Goal: Task Accomplishment & Management: Manage account settings

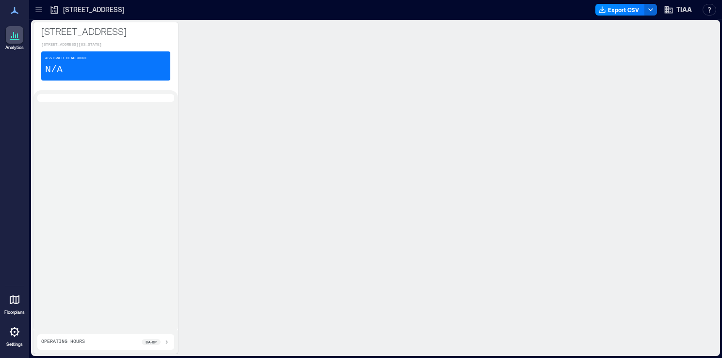
click at [14, 337] on icon at bounding box center [15, 332] width 12 height 12
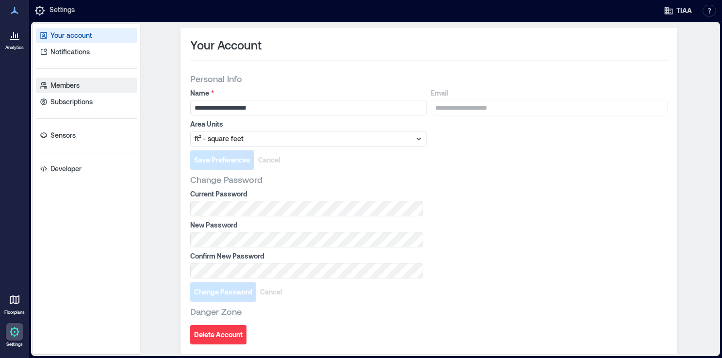
click at [76, 90] on link "Members" at bounding box center [86, 86] width 101 height 16
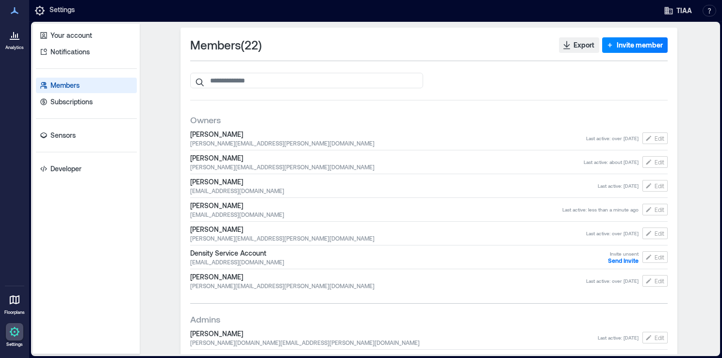
scroll to position [289, 0]
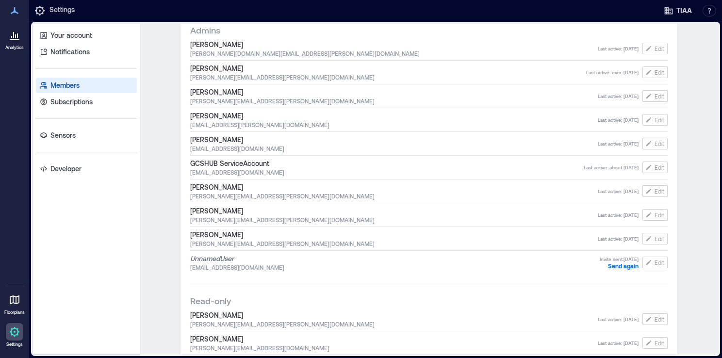
click at [263, 234] on span "[PERSON_NAME]" at bounding box center [394, 235] width 408 height 10
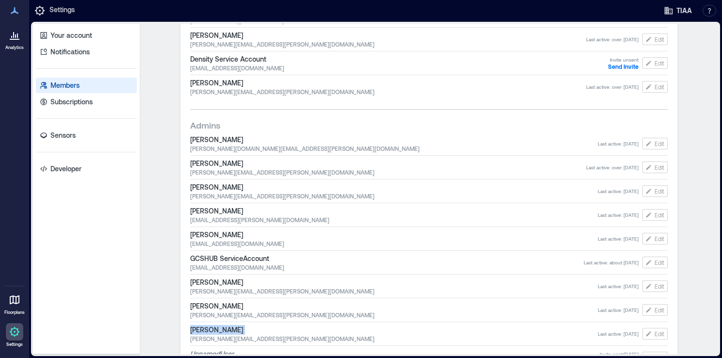
scroll to position [258, 0]
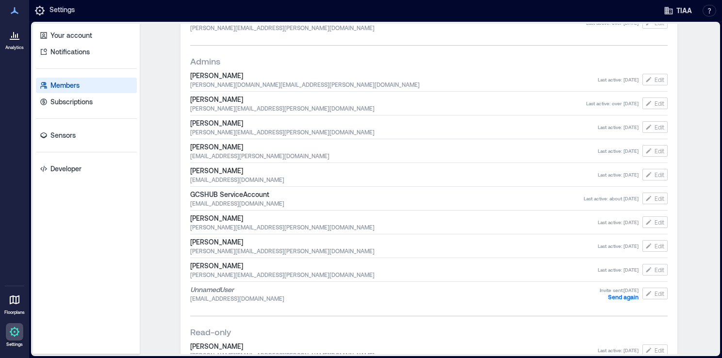
click at [240, 193] on span "GCSHUB ServiceAccount" at bounding box center [387, 195] width 394 height 10
click at [23, 42] on link "Analytics" at bounding box center [14, 38] width 24 height 30
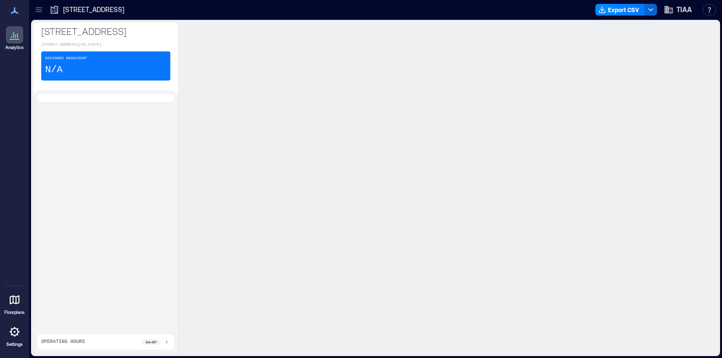
click at [38, 10] on icon at bounding box center [38, 9] width 6 height 1
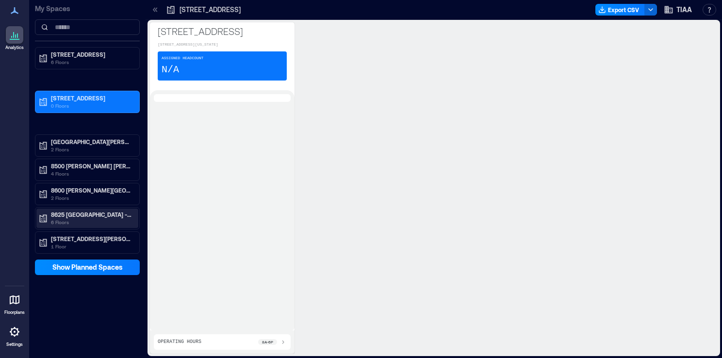
click at [88, 214] on p "8625 [GEOGRAPHIC_DATA] - CLT" at bounding box center [92, 215] width 82 height 8
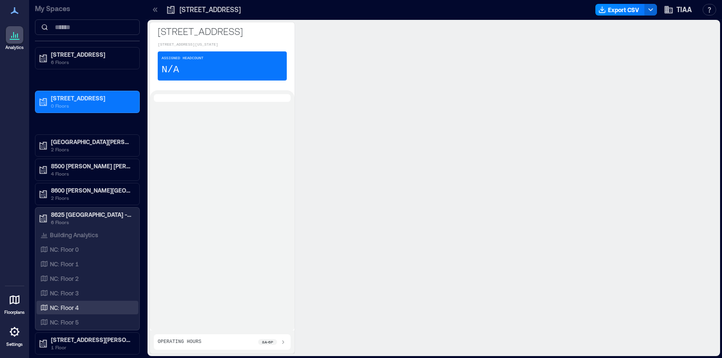
click at [71, 310] on p "NC: Floor 4" at bounding box center [64, 308] width 29 height 8
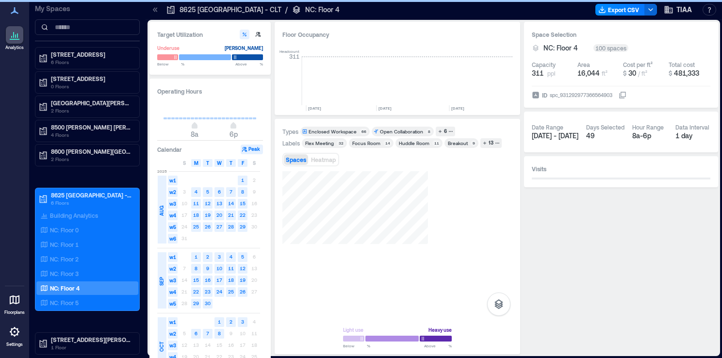
scroll to position [0, 1955]
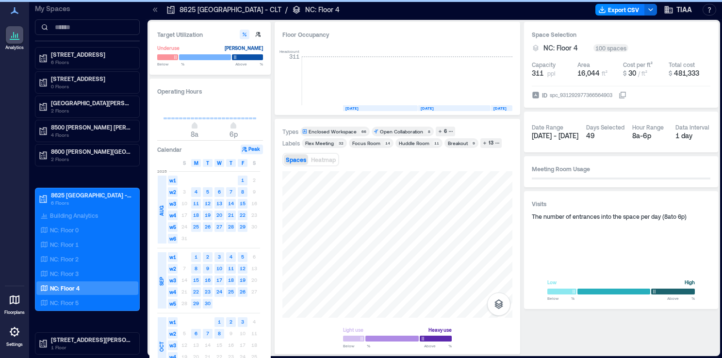
click at [154, 11] on icon at bounding box center [154, 9] width 2 height 4
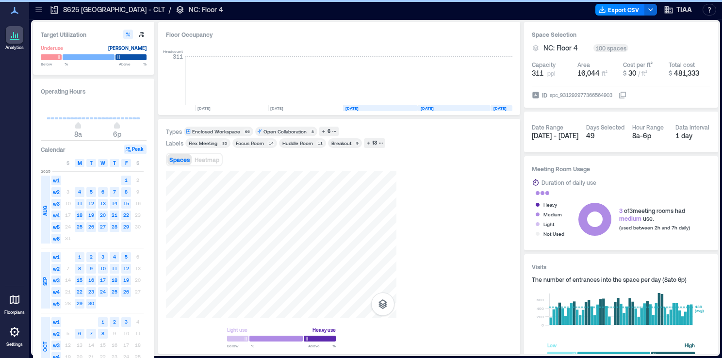
scroll to position [0, 1838]
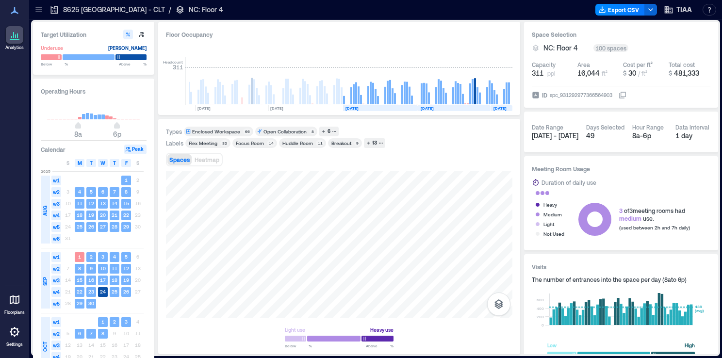
click at [499, 168] on div "Spaces Heatmap" at bounding box center [339, 159] width 346 height 19
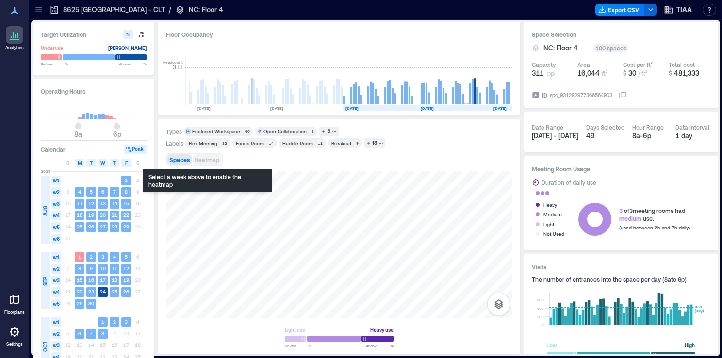
click at [214, 162] on span "Heatmap" at bounding box center [207, 159] width 25 height 7
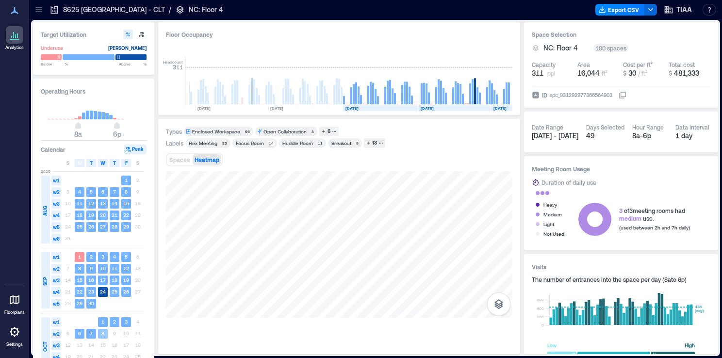
click at [101, 335] on text "8" at bounding box center [102, 333] width 3 height 6
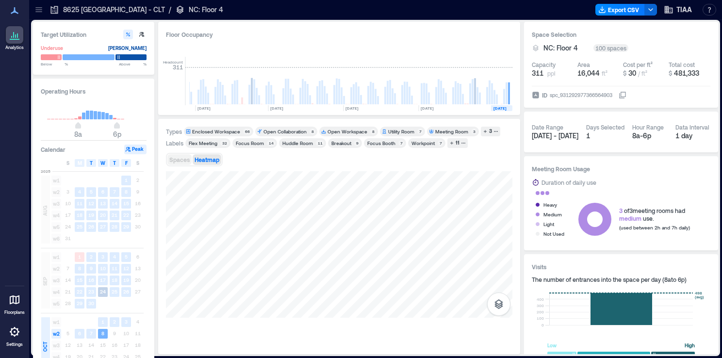
click at [177, 161] on span "Spaces" at bounding box center [179, 159] width 20 height 7
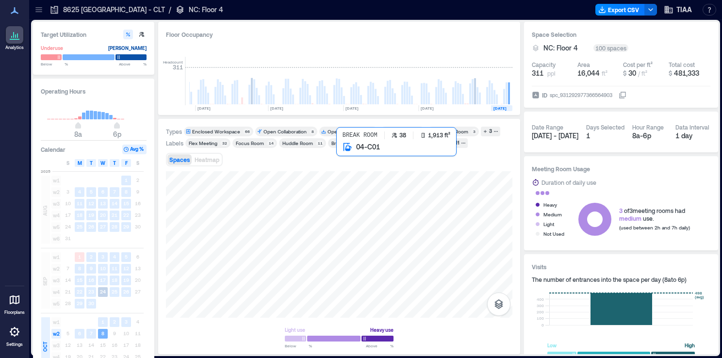
click at [353, 180] on div at bounding box center [339, 244] width 346 height 147
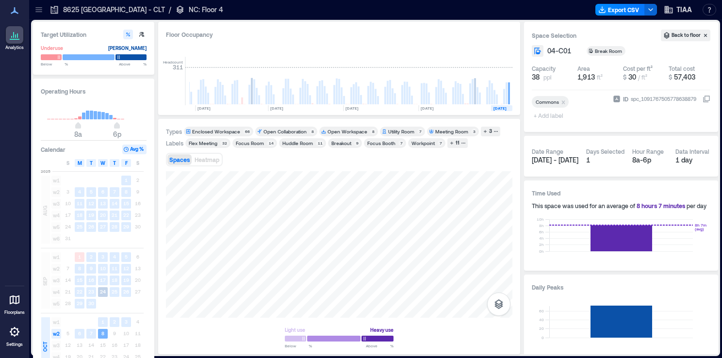
click at [389, 339] on div at bounding box center [339, 339] width 109 height 8
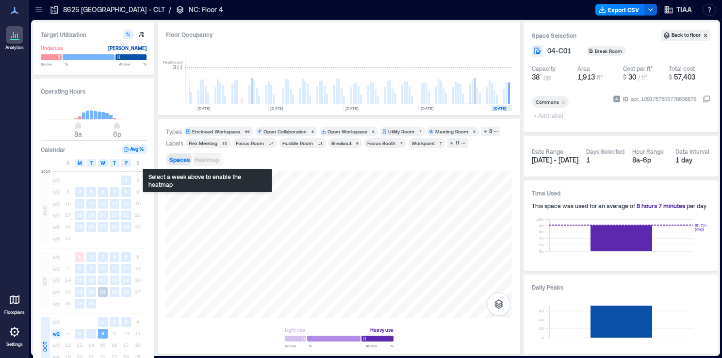
click at [210, 156] on span "Heatmap" at bounding box center [207, 159] width 25 height 7
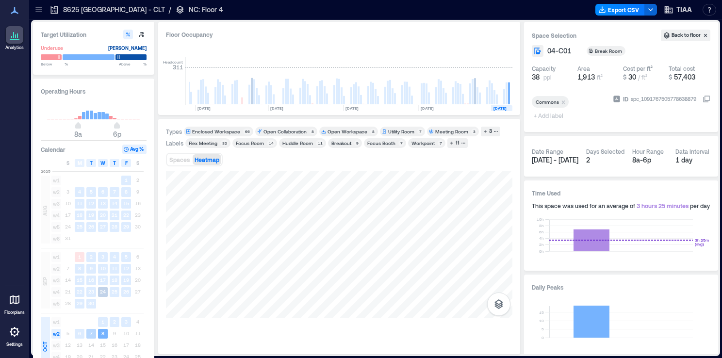
click at [90, 335] on text "7" at bounding box center [91, 333] width 3 height 6
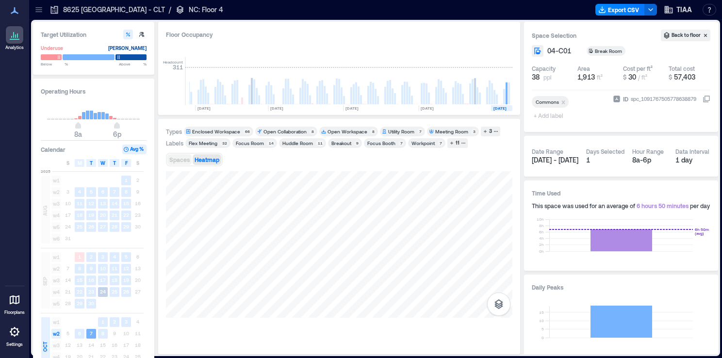
click at [175, 160] on span "Spaces" at bounding box center [179, 159] width 20 height 7
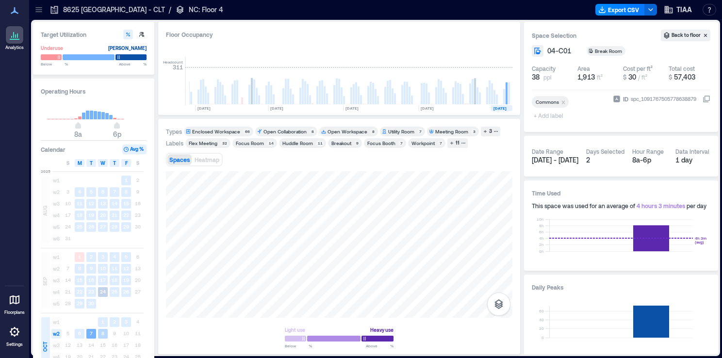
click at [101, 336] on rect at bounding box center [103, 334] width 10 height 10
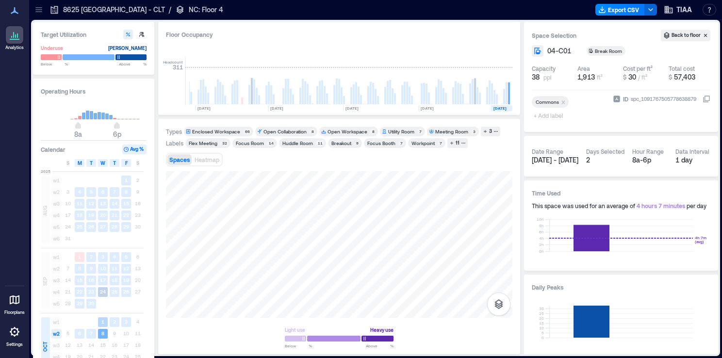
click at [107, 322] on rect at bounding box center [103, 322] width 10 height 10
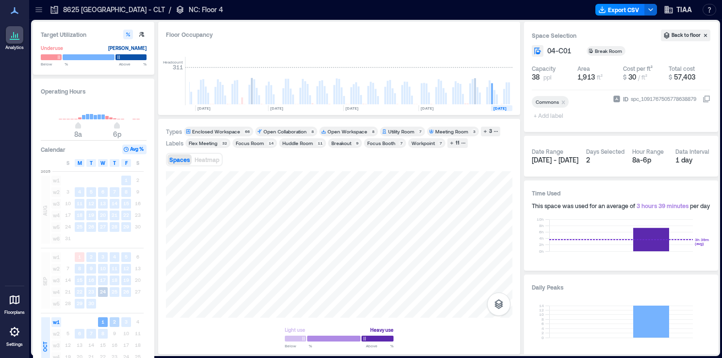
click at [115, 322] on text "2" at bounding box center [114, 322] width 3 height 6
click at [127, 324] on text "3" at bounding box center [126, 322] width 3 height 6
click at [91, 333] on text "7" at bounding box center [91, 333] width 3 height 6
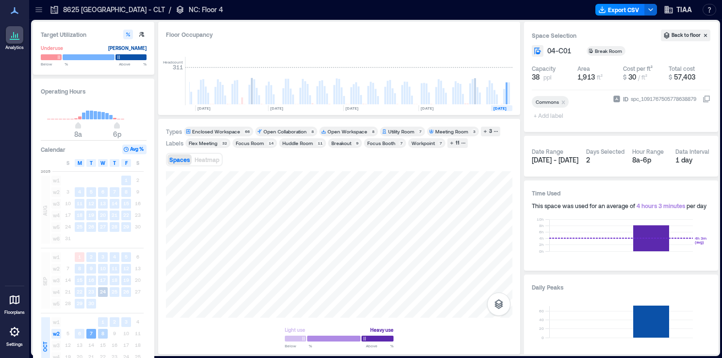
click at [103, 335] on text "8" at bounding box center [102, 333] width 3 height 6
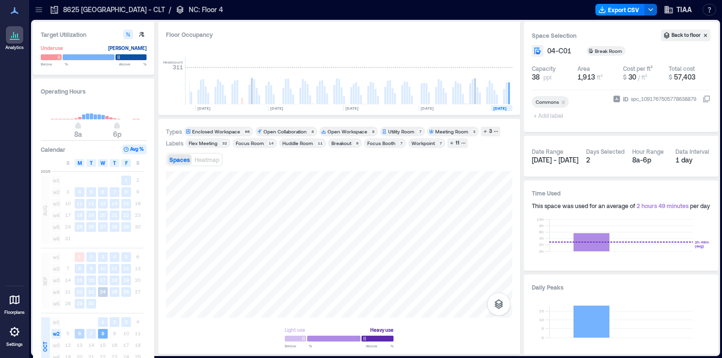
click at [75, 332] on rect at bounding box center [80, 334] width 10 height 10
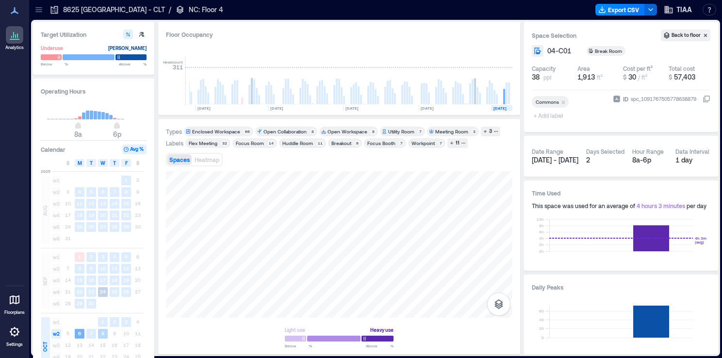
click at [105, 334] on rect at bounding box center [103, 334] width 10 height 10
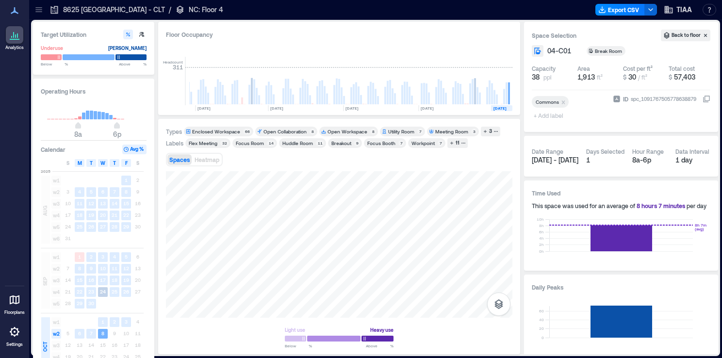
click at [15, 338] on div at bounding box center [14, 331] width 17 height 17
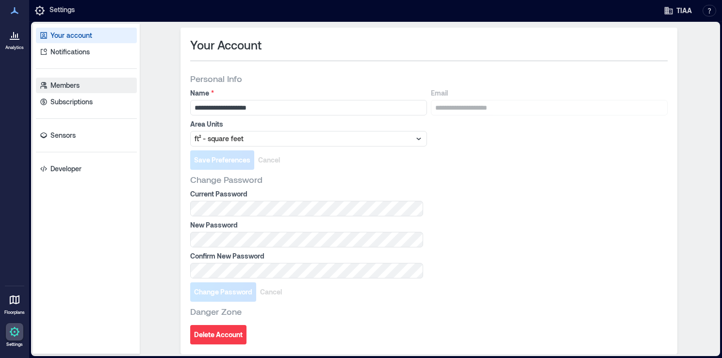
click at [80, 90] on link "Members" at bounding box center [86, 86] width 101 height 16
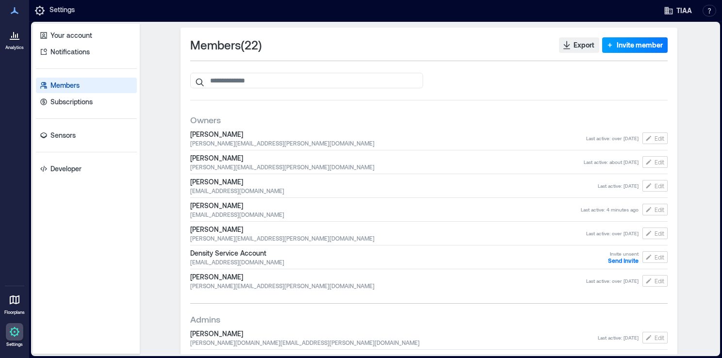
click at [638, 46] on span "Invite member" at bounding box center [640, 45] width 46 height 10
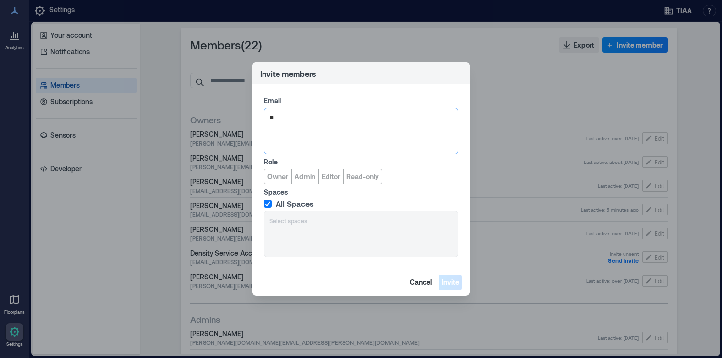
type input "*"
click at [302, 288] on footer "Cancel Invite" at bounding box center [360, 282] width 217 height 27
click at [375, 117] on div at bounding box center [360, 118] width 183 height 10
paste input "**********"
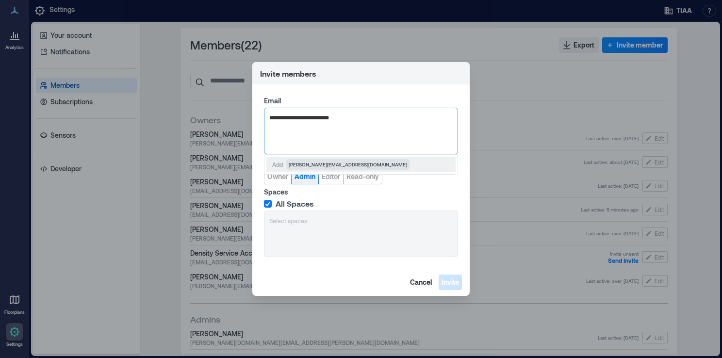
type input "**********"
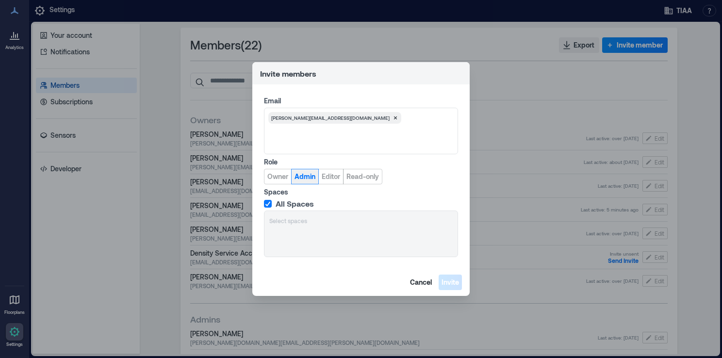
click at [313, 177] on span "Admin" at bounding box center [305, 177] width 21 height 10
click at [451, 284] on span "Invite" at bounding box center [450, 283] width 17 height 10
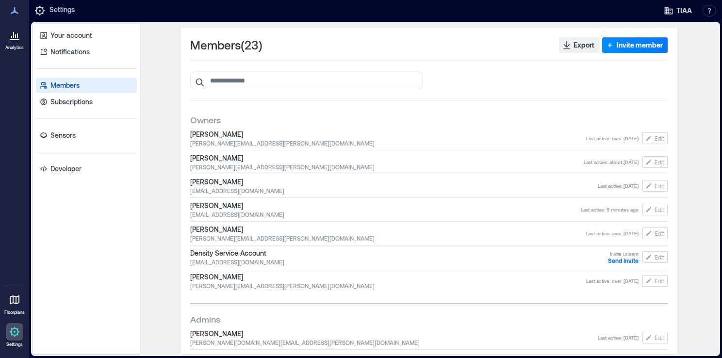
click at [14, 43] on div at bounding box center [14, 34] width 17 height 17
